Goal: Book appointment/travel/reservation

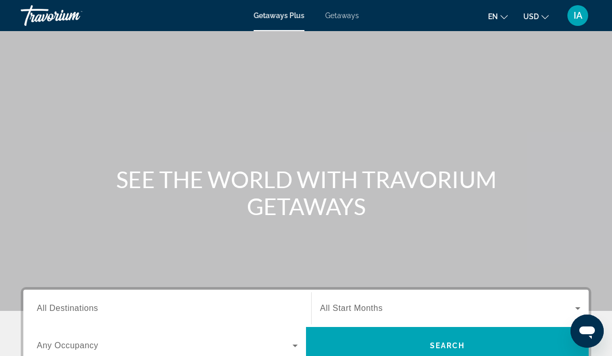
click at [341, 19] on span "Getaways" at bounding box center [342, 15] width 34 height 8
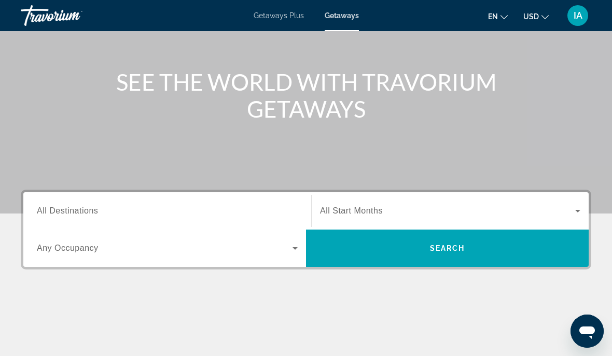
scroll to position [116, 0]
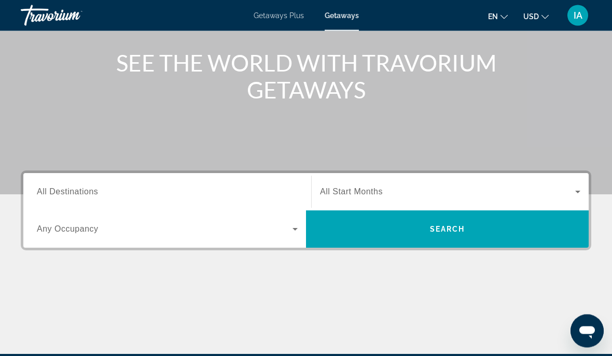
click at [206, 187] on input "Destination All Destinations" at bounding box center [167, 193] width 261 height 12
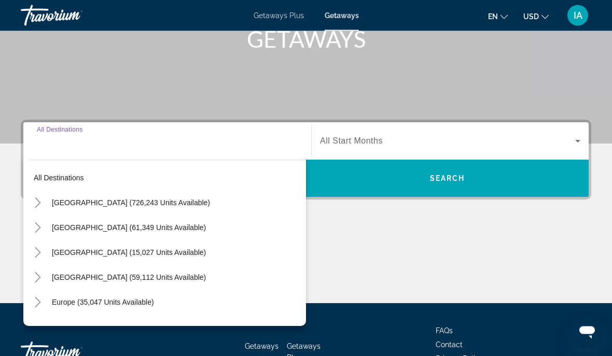
scroll to position [195, 0]
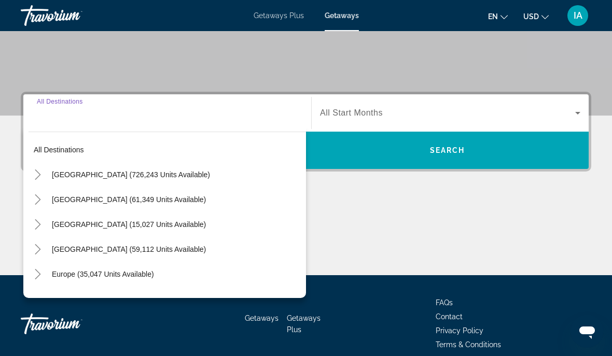
click at [213, 118] on input "Destination All Destinations" at bounding box center [167, 113] width 261 height 12
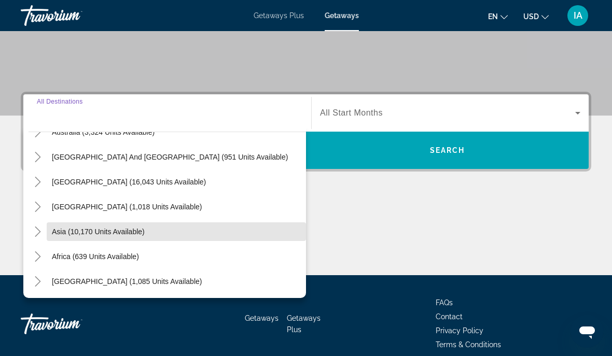
scroll to position [168, 0]
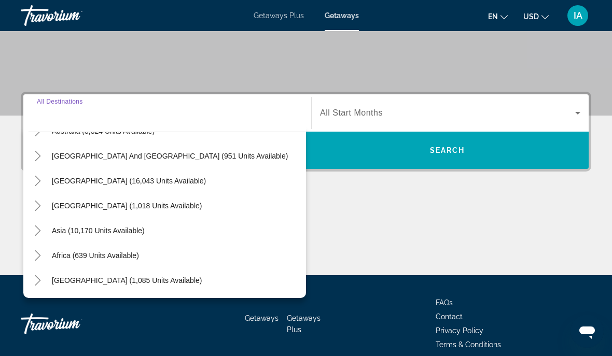
click at [149, 240] on span "Search widget" at bounding box center [176, 230] width 259 height 25
type input "**********"
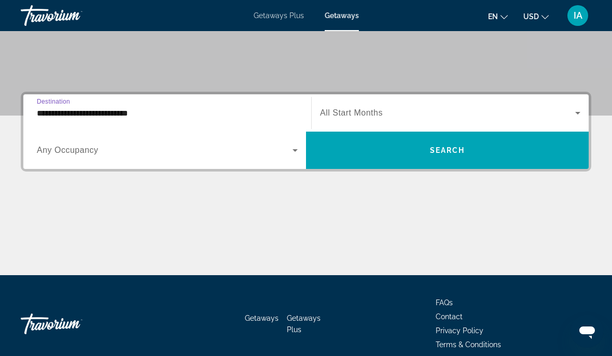
click at [293, 153] on icon "Search widget" at bounding box center [295, 150] width 12 height 12
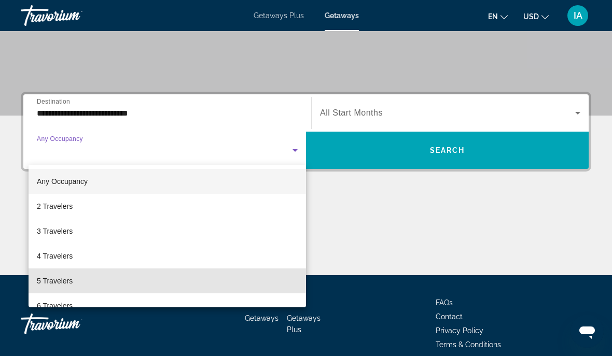
click at [77, 290] on mat-option "5 Travelers" at bounding box center [167, 280] width 277 height 25
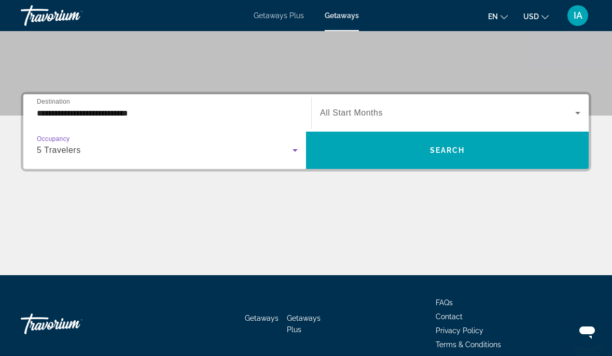
click at [287, 154] on div "5 Travelers" at bounding box center [165, 150] width 256 height 12
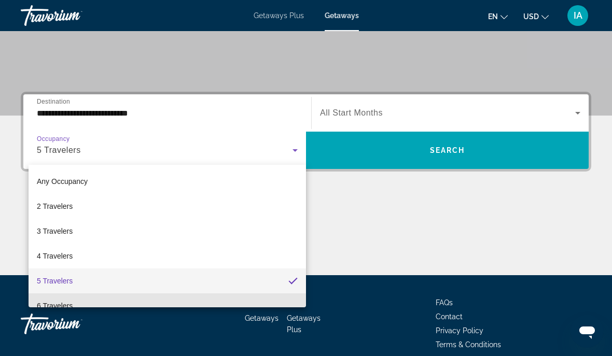
click at [126, 302] on mat-option "6 Travelers" at bounding box center [167, 305] width 277 height 25
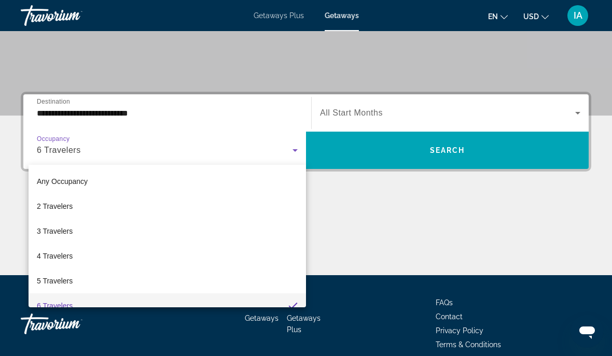
scroll to position [0, 0]
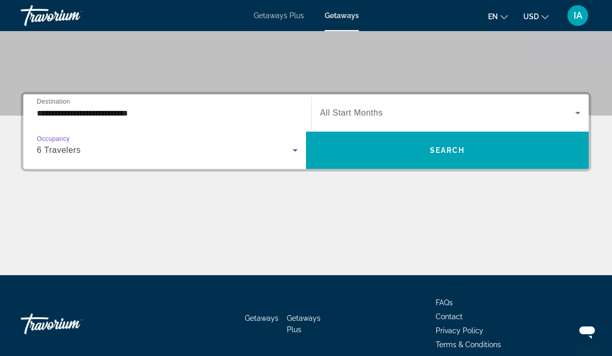
click at [440, 163] on span "Search widget" at bounding box center [447, 150] width 282 height 37
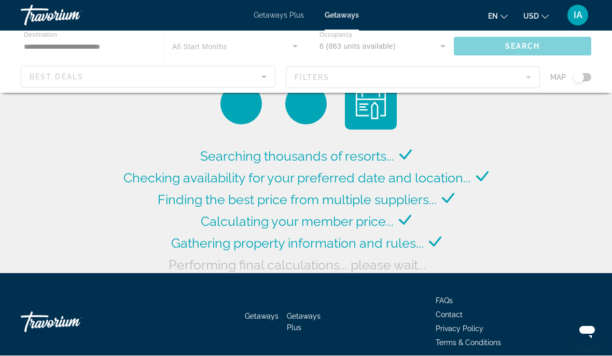
scroll to position [6, 0]
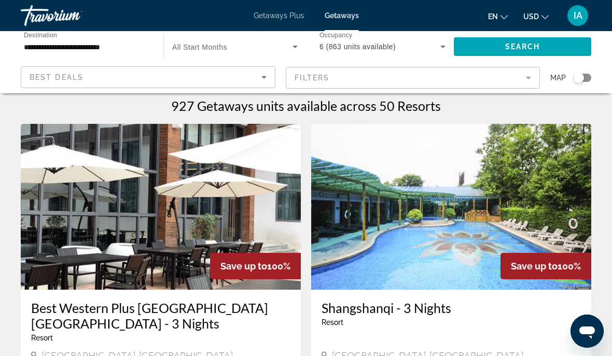
click at [288, 45] on span "Search widget" at bounding box center [232, 46] width 120 height 12
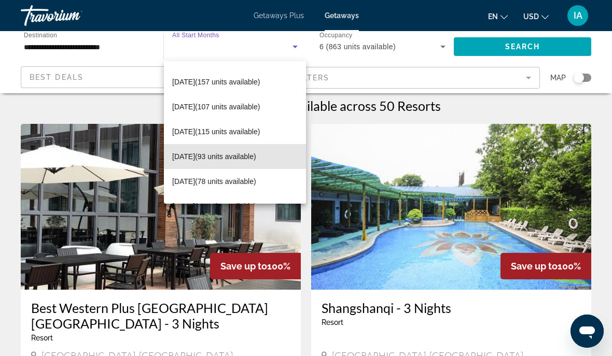
scroll to position [71, 0]
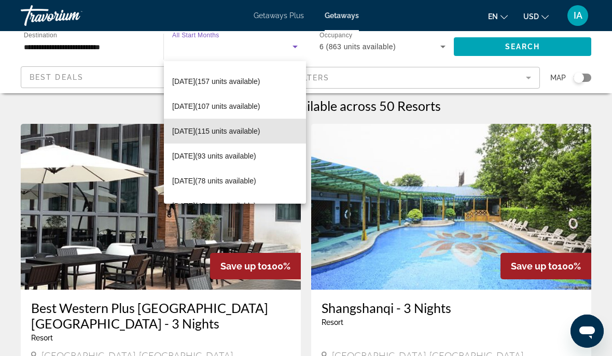
click at [257, 136] on span "[DATE] (115 units available)" at bounding box center [216, 131] width 88 height 12
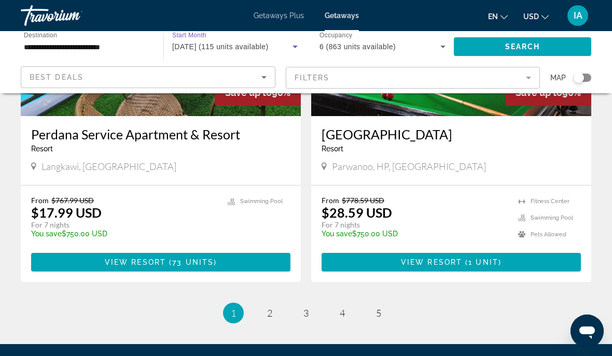
scroll to position [1986, 0]
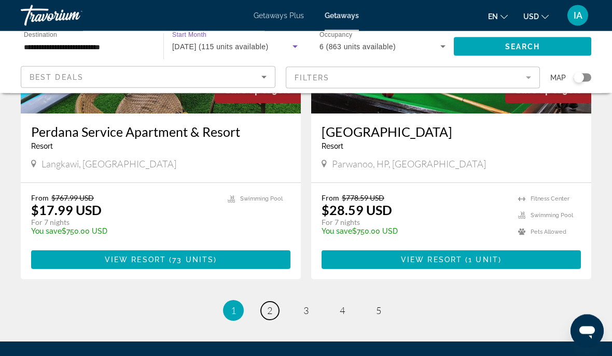
click at [275, 302] on link "page 2" at bounding box center [270, 311] width 18 height 18
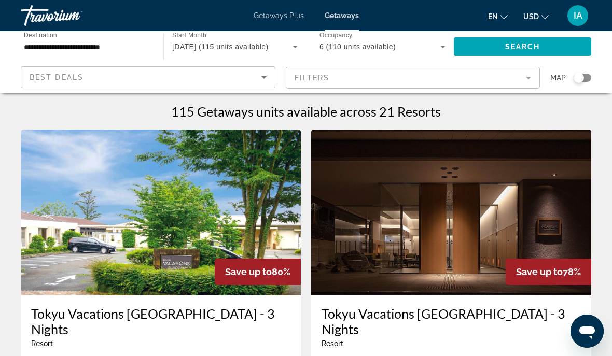
click at [300, 47] on icon "Search widget" at bounding box center [295, 46] width 12 height 12
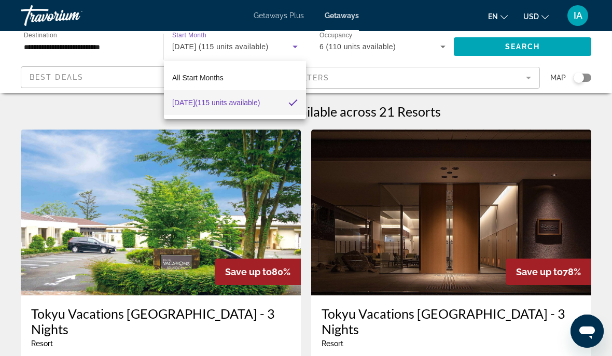
click at [309, 47] on div at bounding box center [306, 178] width 612 height 356
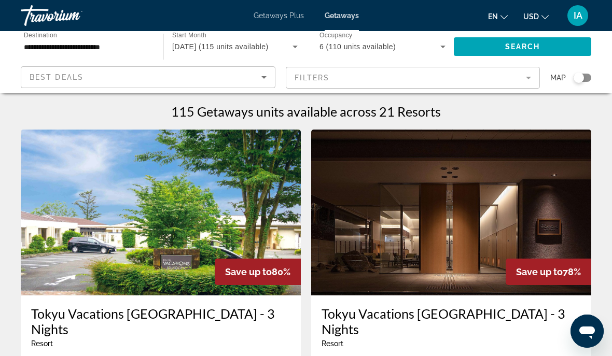
click at [268, 45] on span "[DATE] (115 units available)" at bounding box center [220, 47] width 96 height 8
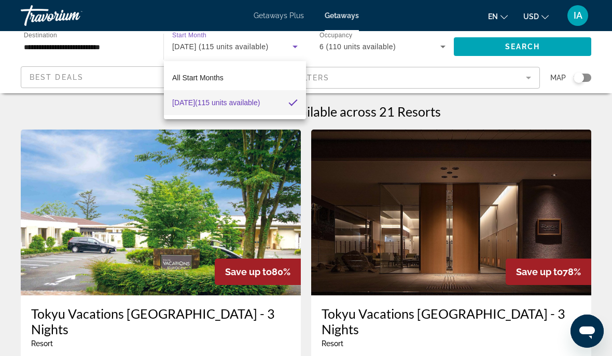
click at [254, 47] on div at bounding box center [306, 178] width 612 height 356
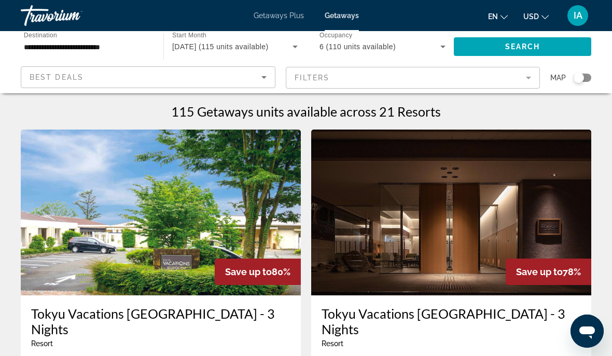
click at [268, 48] on span "[DATE] (115 units available)" at bounding box center [220, 47] width 96 height 8
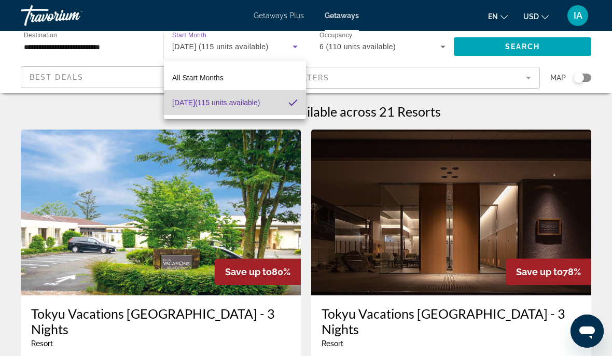
click at [249, 102] on span "[DATE] (115 units available)" at bounding box center [216, 102] width 88 height 12
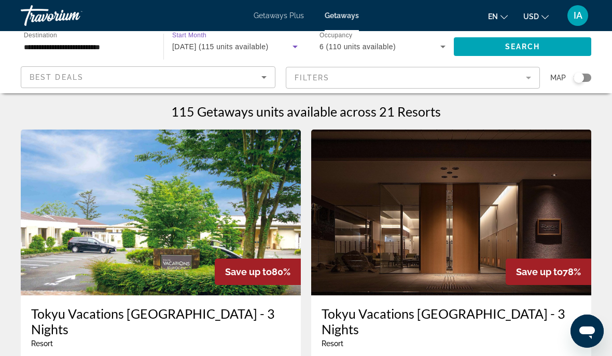
click at [298, 47] on icon "Search widget" at bounding box center [295, 46] width 12 height 12
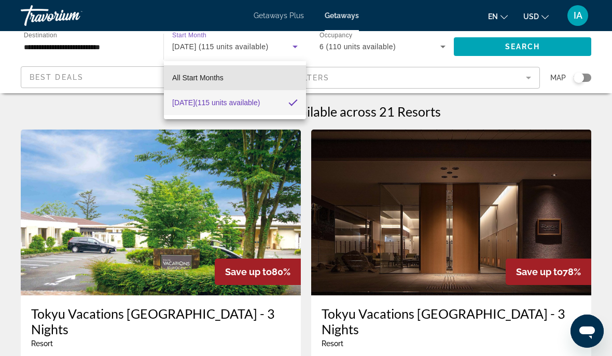
click at [224, 77] on mat-option "All Start Months" at bounding box center [235, 77] width 142 height 25
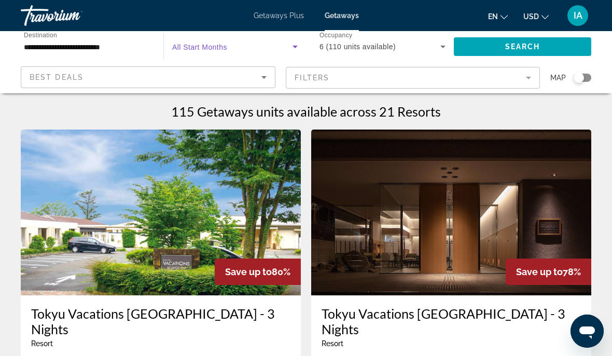
click at [295, 43] on icon "Search widget" at bounding box center [295, 46] width 12 height 12
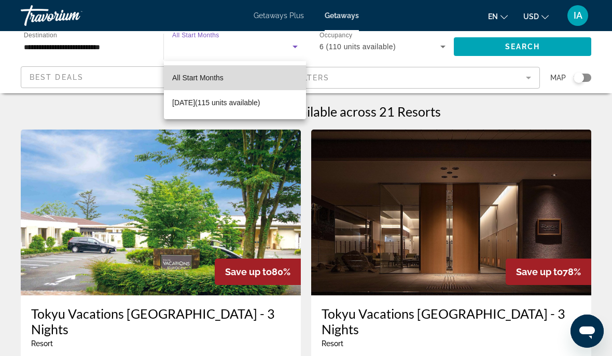
click at [224, 81] on mat-option "All Start Months" at bounding box center [235, 77] width 142 height 25
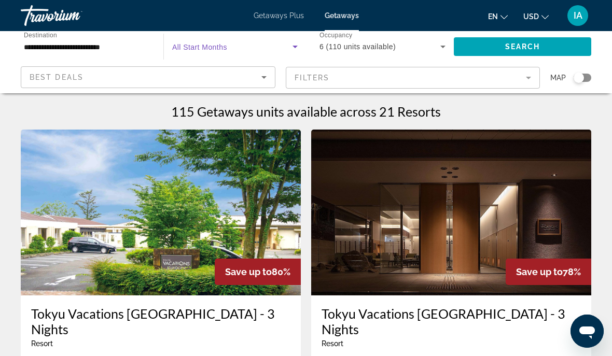
click at [293, 51] on icon "Search widget" at bounding box center [295, 46] width 12 height 12
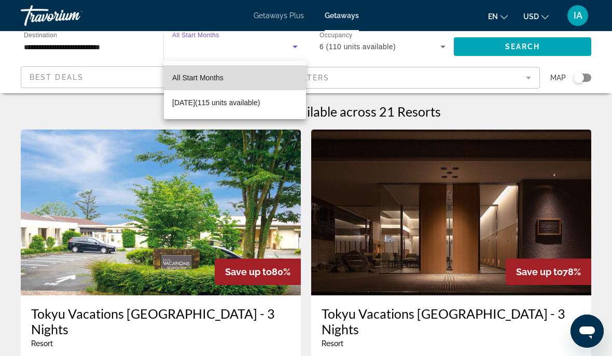
click at [268, 81] on mat-option "All Start Months" at bounding box center [235, 77] width 142 height 25
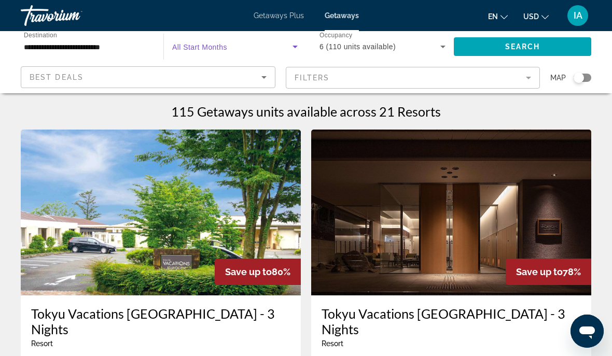
click at [442, 43] on icon "Search widget" at bounding box center [442, 46] width 12 height 12
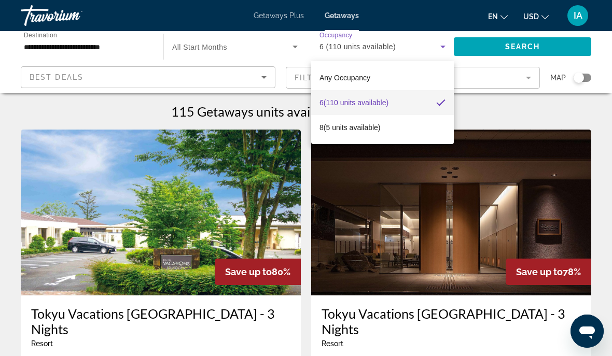
click at [145, 50] on div at bounding box center [306, 178] width 612 height 356
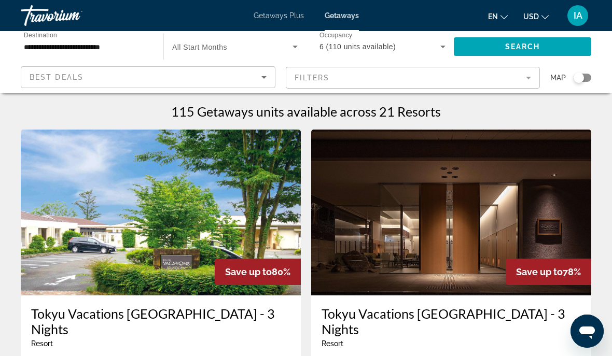
click at [261, 82] on icon "Sort by" at bounding box center [264, 77] width 12 height 12
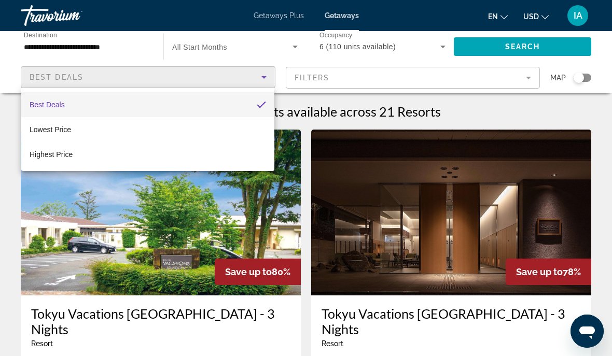
click at [202, 108] on mat-option "Best Deals" at bounding box center [147, 104] width 253 height 25
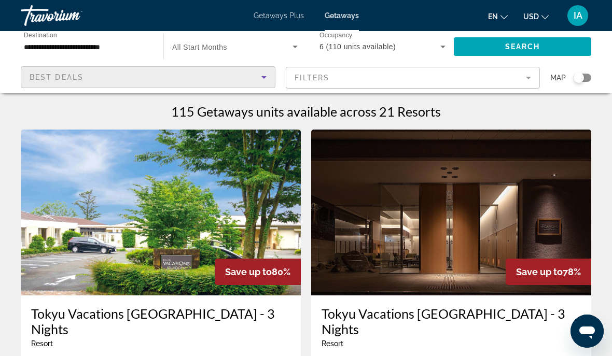
click at [133, 41] on input "**********" at bounding box center [87, 47] width 126 height 12
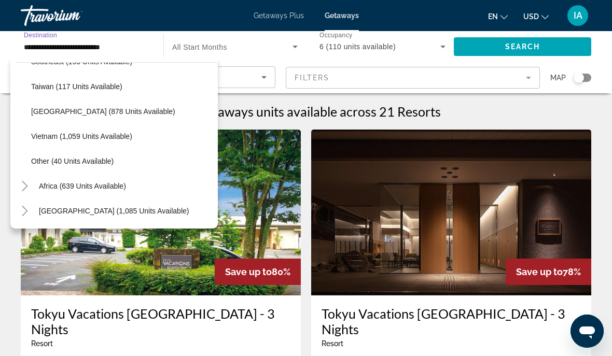
scroll to position [541, 0]
click at [118, 135] on span "Vietnam (1,059 units available)" at bounding box center [81, 136] width 101 height 8
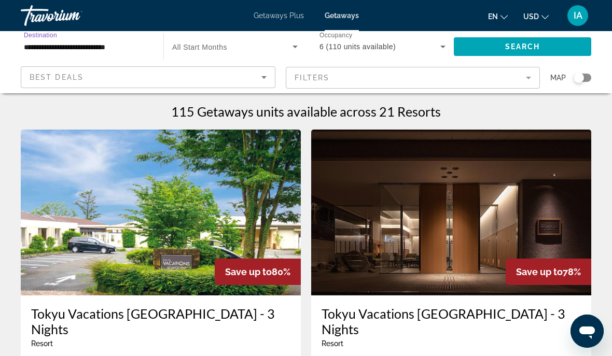
click at [292, 47] on icon "Search widget" at bounding box center [295, 46] width 12 height 12
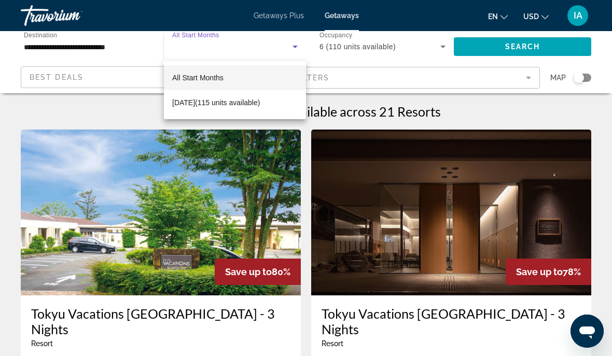
click at [251, 58] on div at bounding box center [306, 178] width 612 height 356
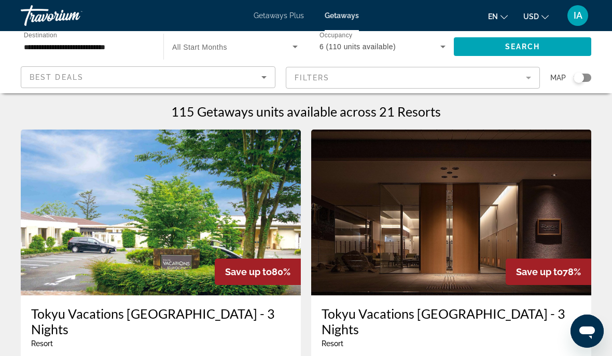
click at [274, 51] on span "Search widget" at bounding box center [232, 46] width 120 height 12
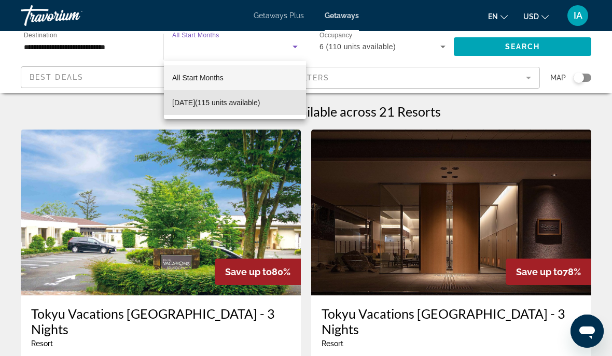
click at [234, 114] on mat-option "[DATE] (115 units available)" at bounding box center [235, 102] width 142 height 25
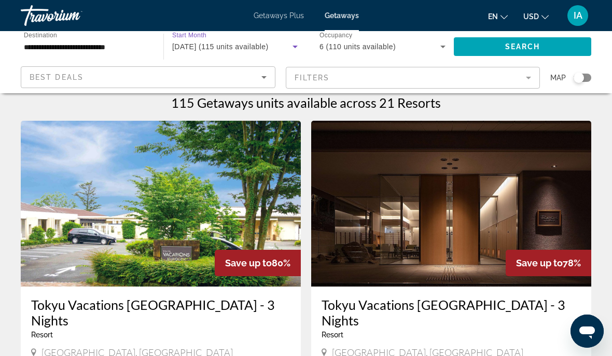
scroll to position [0, 0]
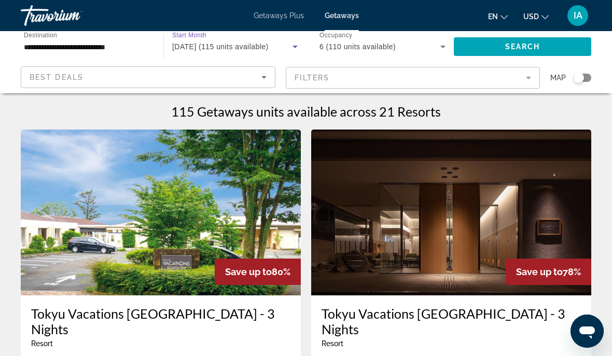
click at [152, 43] on div "**********" at bounding box center [87, 47] width 143 height 30
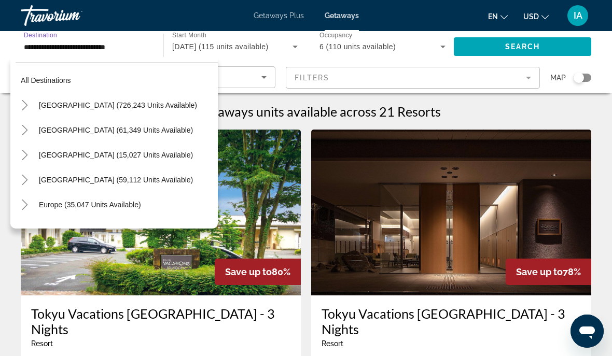
scroll to position [534, 0]
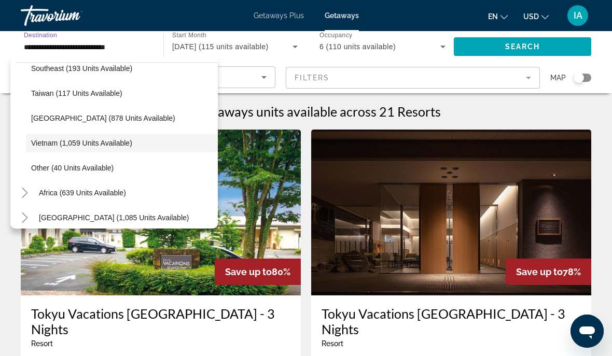
click at [268, 48] on span "[DATE] (115 units available)" at bounding box center [220, 47] width 96 height 8
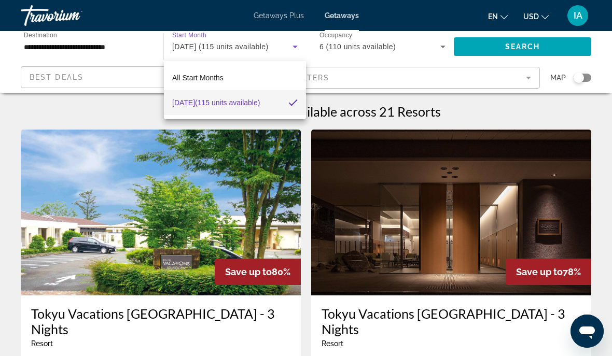
click at [144, 47] on div at bounding box center [306, 178] width 612 height 356
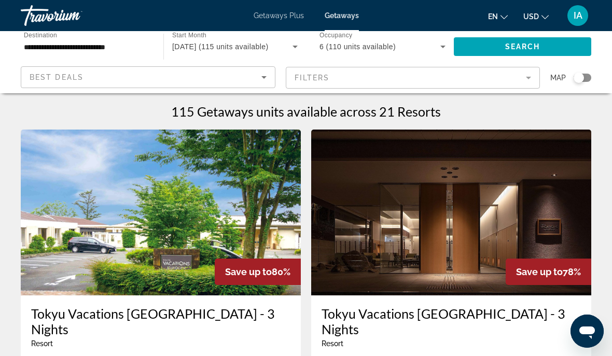
click at [528, 44] on span "Search" at bounding box center [522, 47] width 35 height 8
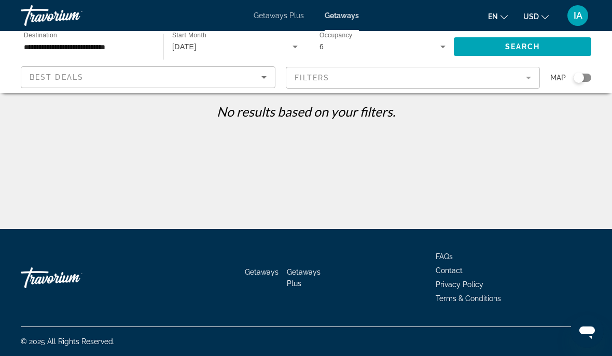
click at [288, 44] on div "[DATE]" at bounding box center [232, 46] width 120 height 12
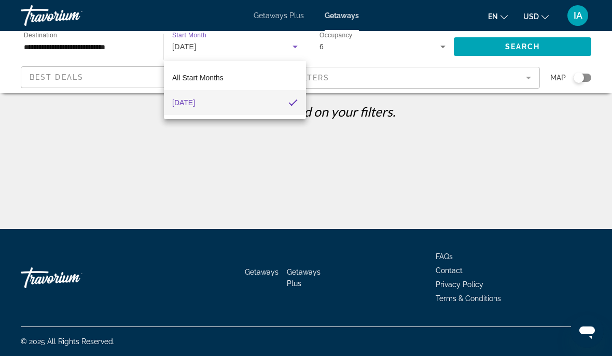
click at [125, 49] on div at bounding box center [306, 178] width 612 height 356
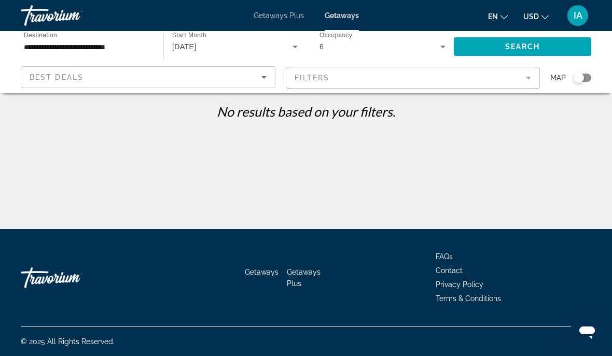
click at [146, 51] on input "**********" at bounding box center [87, 47] width 126 height 12
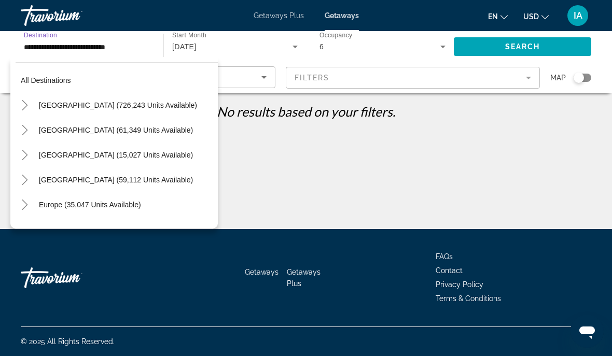
scroll to position [534, 0]
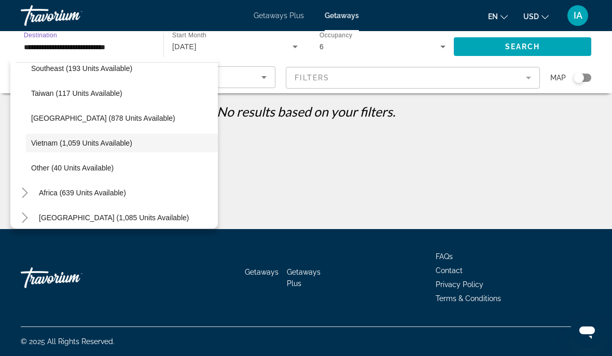
click at [113, 92] on span "Taiwan (117 units available)" at bounding box center [76, 93] width 91 height 8
type input "**********"
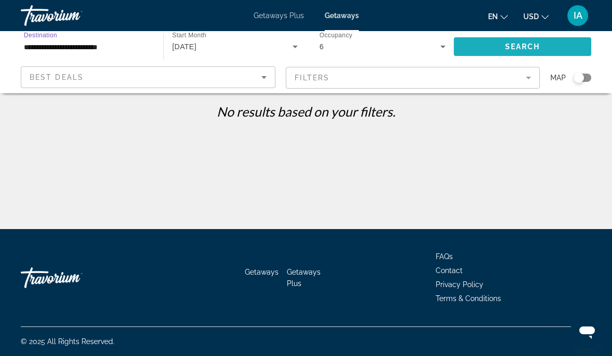
click at [538, 48] on span "Search" at bounding box center [522, 47] width 35 height 8
click at [441, 44] on icon "Search widget" at bounding box center [442, 46] width 12 height 12
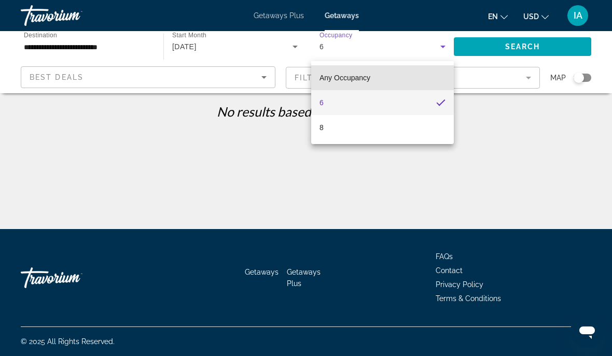
click at [388, 78] on mat-option "Any Occupancy" at bounding box center [382, 77] width 143 height 25
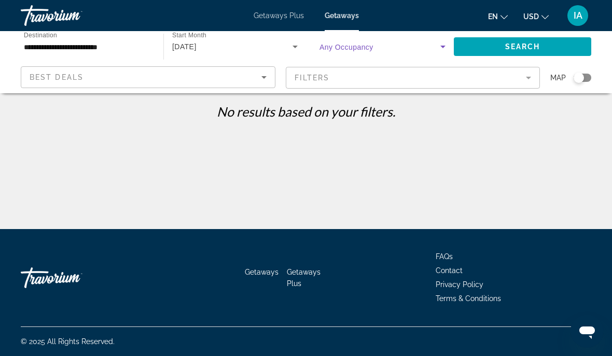
click at [528, 43] on span "Search" at bounding box center [522, 47] width 35 height 8
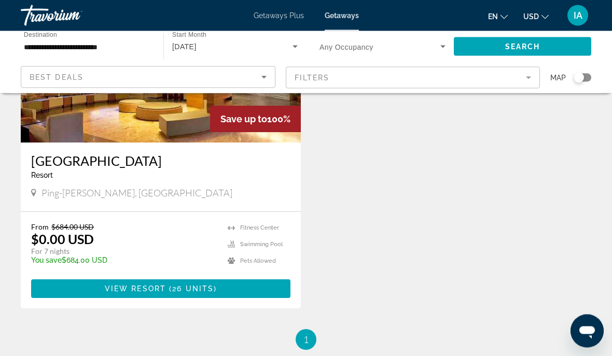
scroll to position [153, 0]
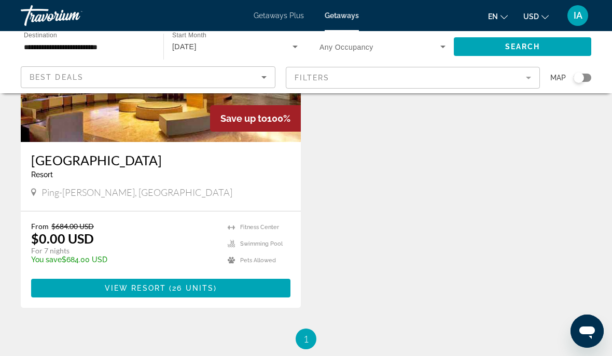
click at [194, 294] on span "Main content" at bounding box center [160, 288] width 259 height 25
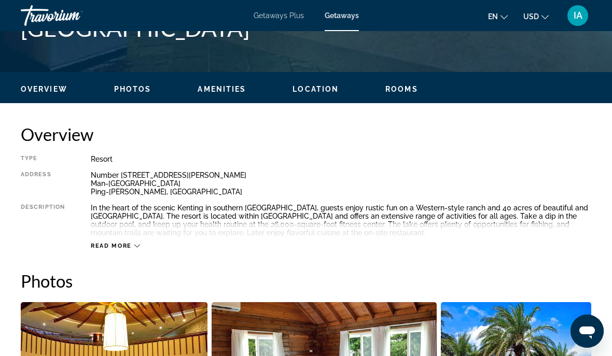
scroll to position [460, 0]
